Goal: Book appointment/travel/reservation

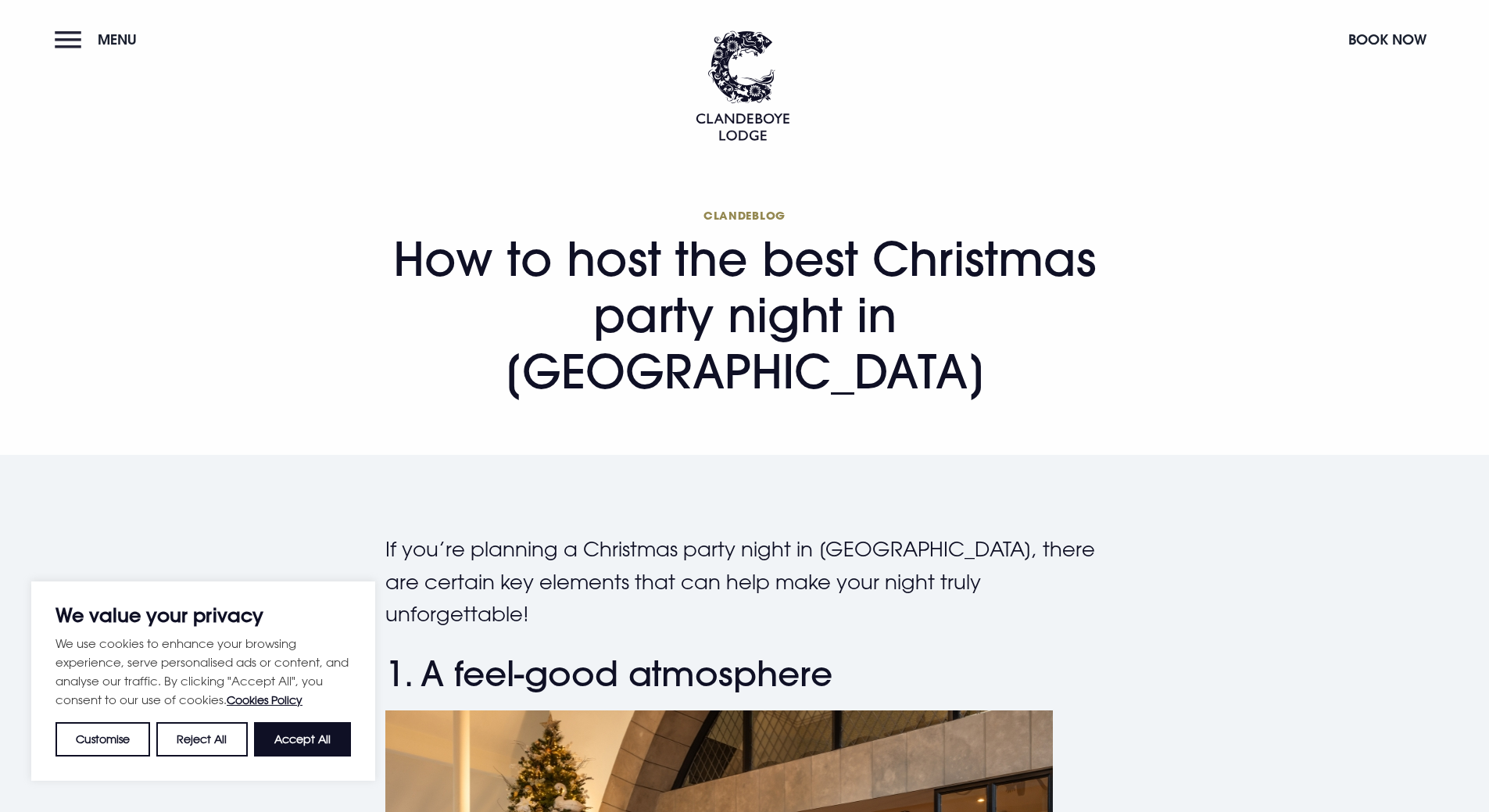
click at [68, 39] on button "Menu" at bounding box center [99, 40] width 90 height 34
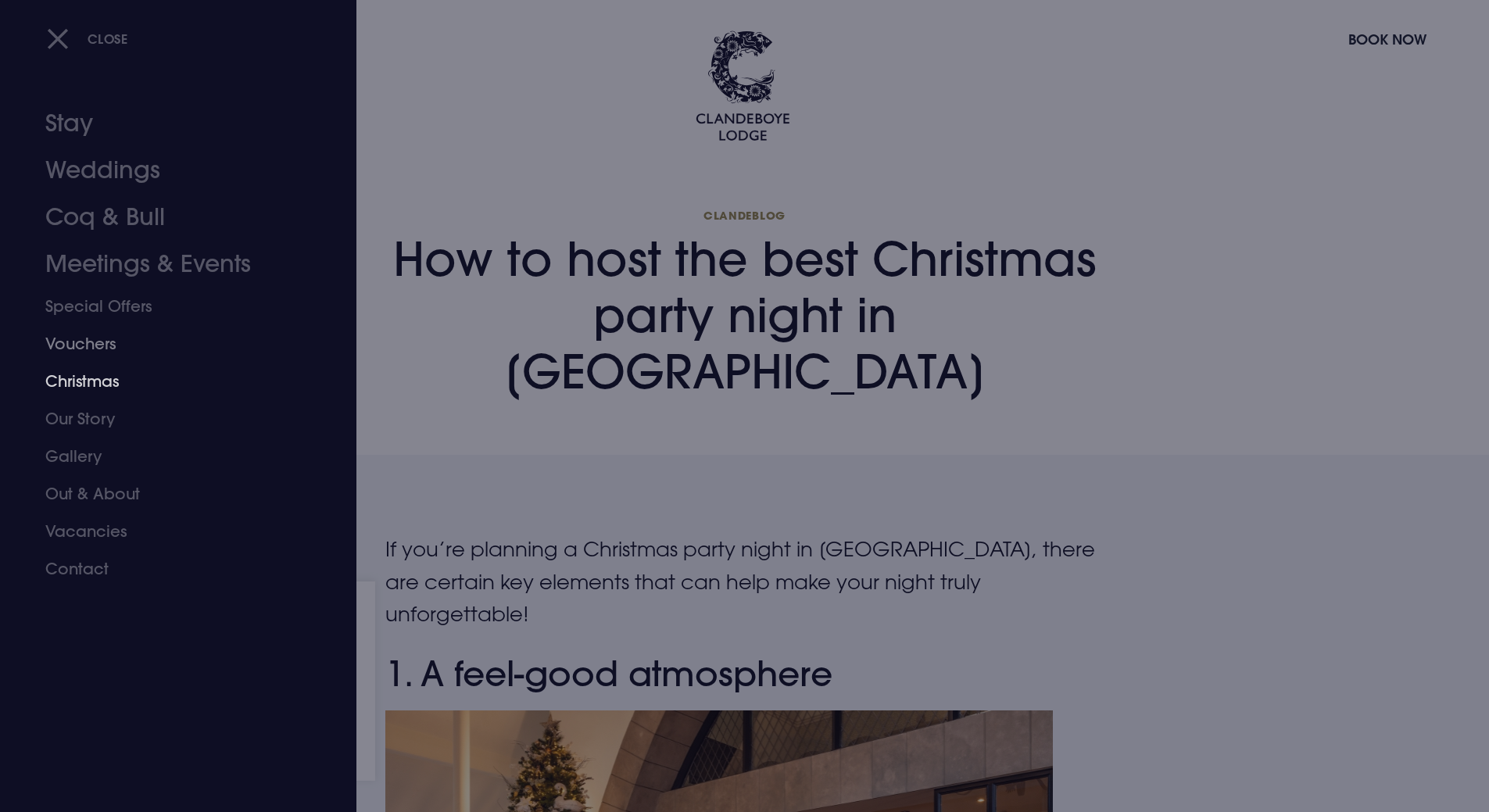
click at [104, 366] on link "Christmas" at bounding box center [169, 381] width 247 height 37
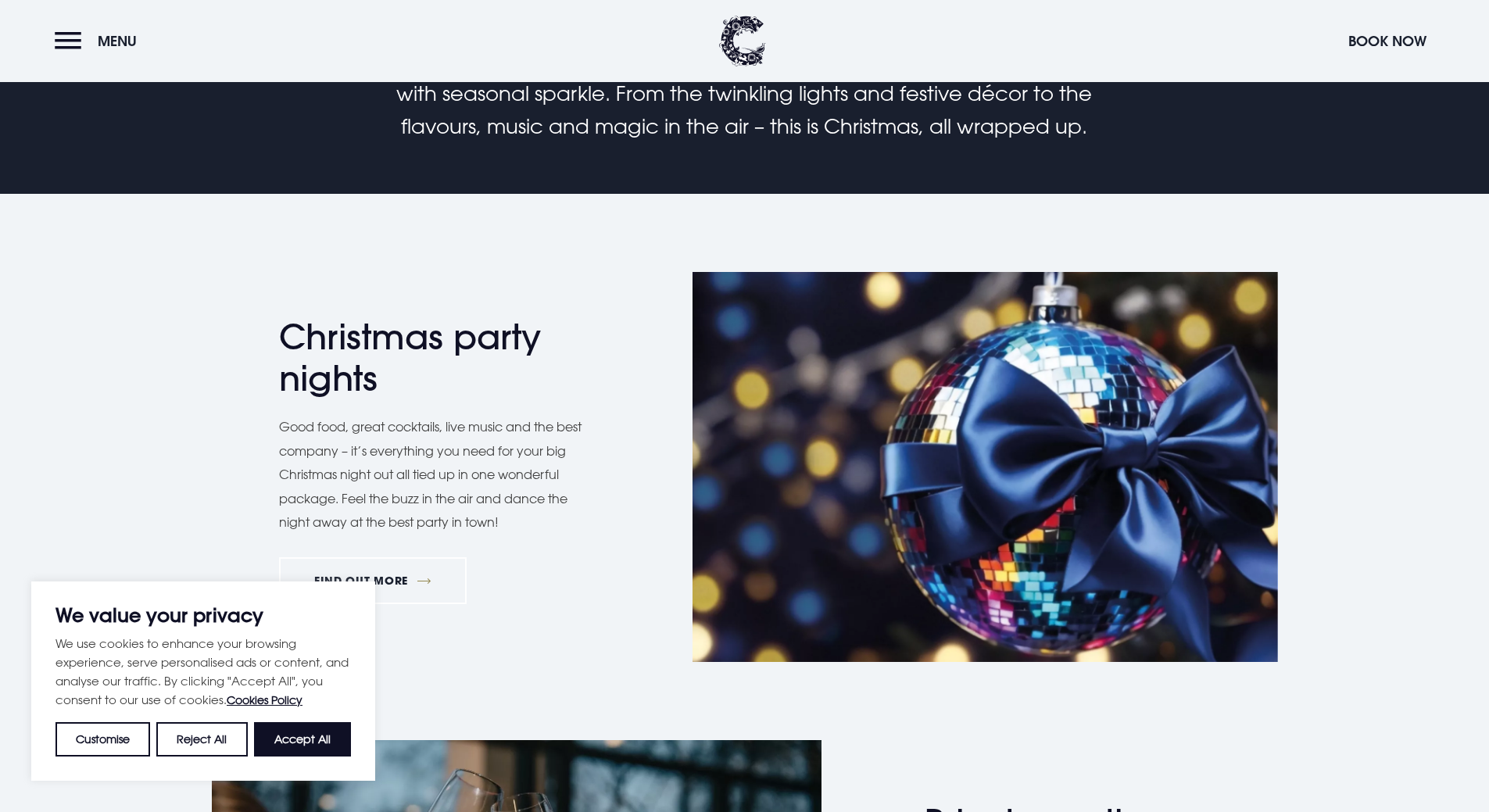
scroll to position [937, 0]
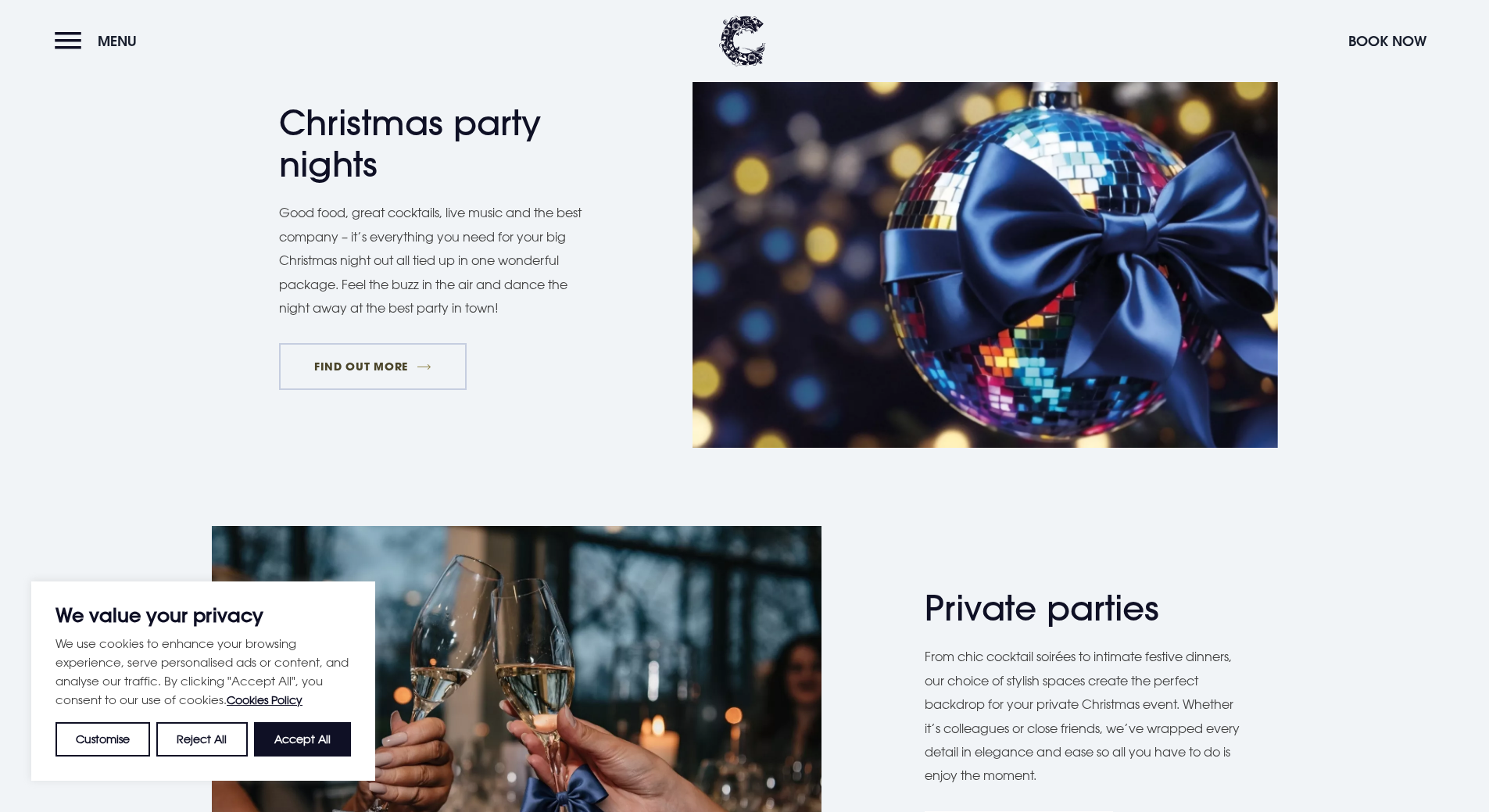
click at [340, 362] on link "FIND OUT MORE" at bounding box center [373, 366] width 188 height 47
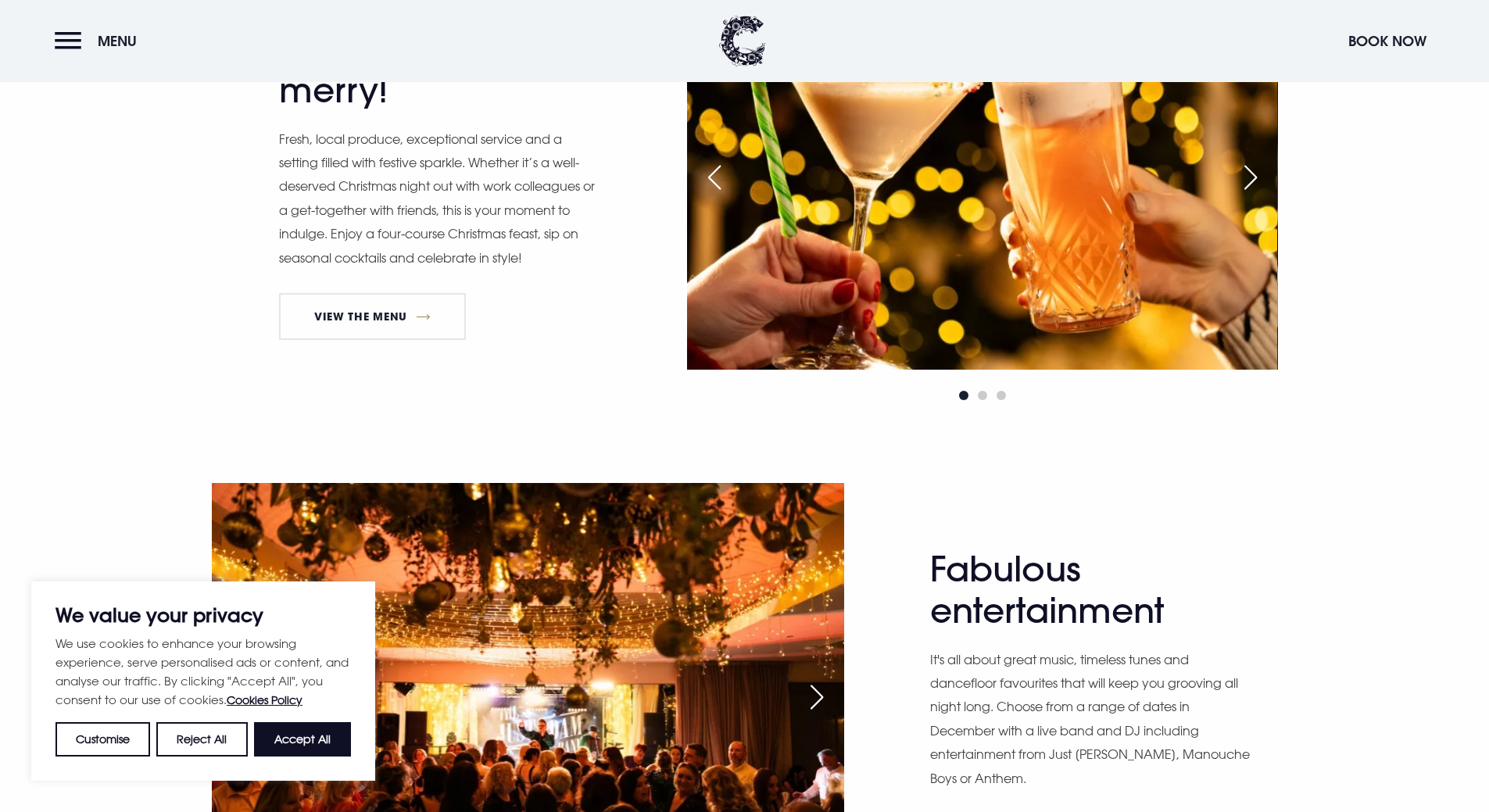
scroll to position [781, 0]
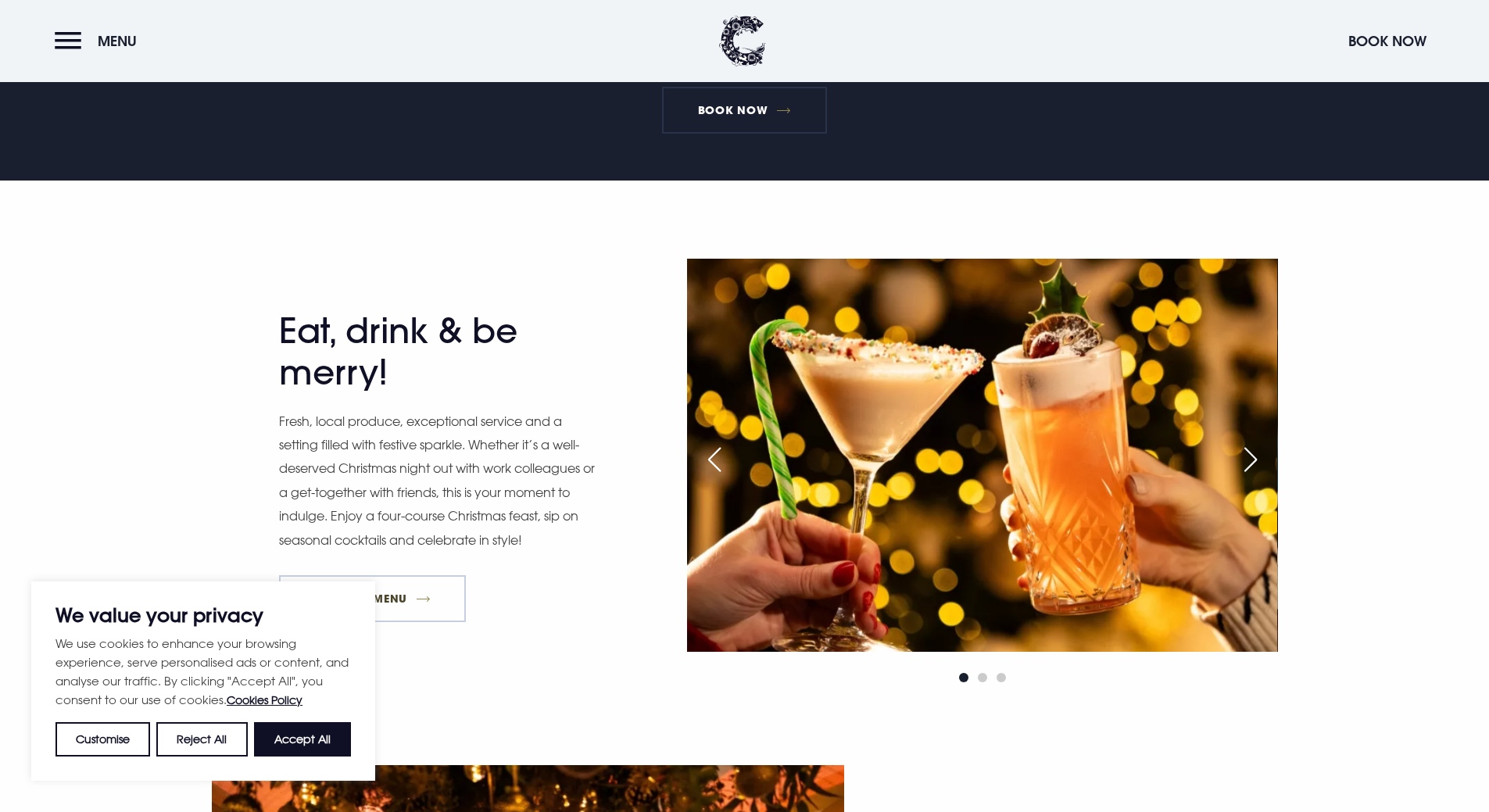
click at [433, 585] on link "View The Menu" at bounding box center [372, 598] width 187 height 47
